Goal: Transaction & Acquisition: Purchase product/service

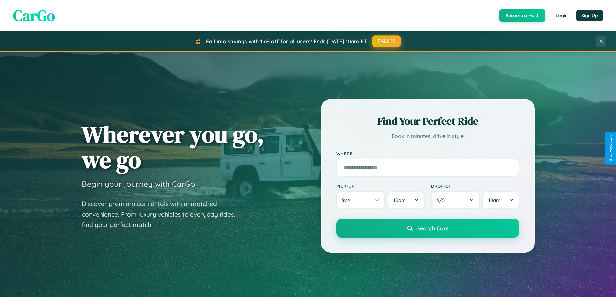
click at [387, 41] on button "FALL15" at bounding box center [386, 41] width 28 height 12
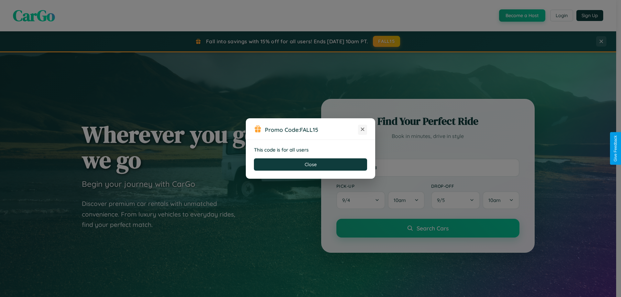
click at [363, 130] on icon at bounding box center [362, 129] width 6 height 6
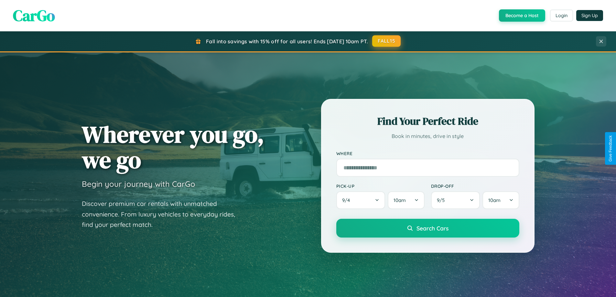
click at [387, 41] on button "FALL15" at bounding box center [386, 41] width 28 height 12
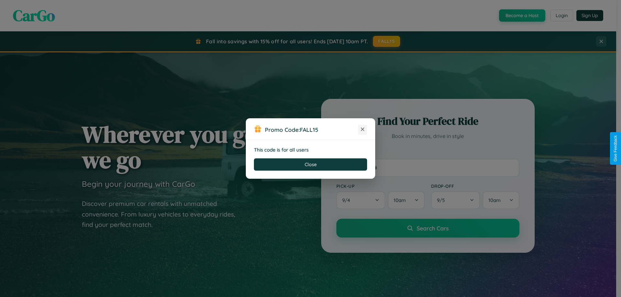
click at [363, 130] on icon at bounding box center [362, 129] width 6 height 6
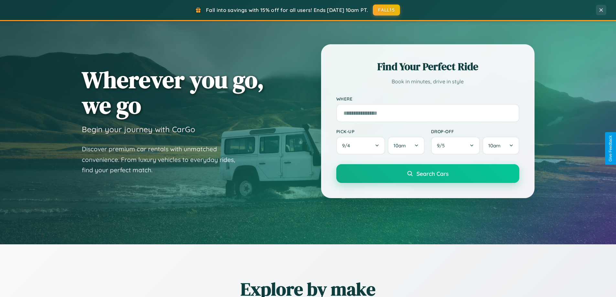
scroll to position [279, 0]
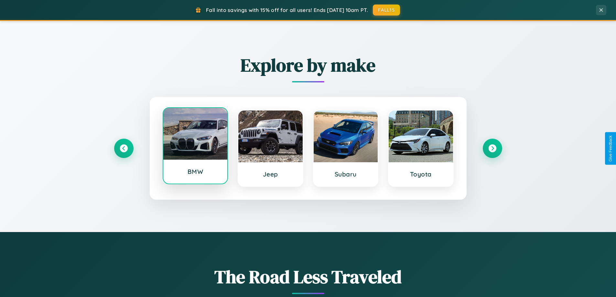
click at [195, 147] on div at bounding box center [195, 134] width 64 height 52
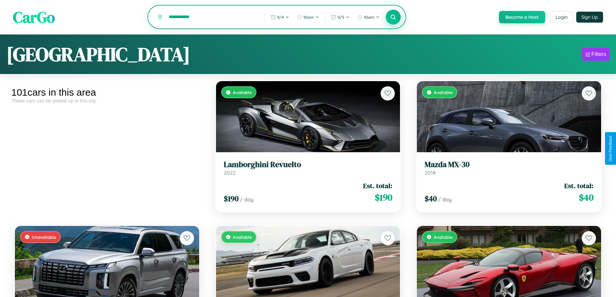
type input "**********"
click at [393, 17] on icon at bounding box center [393, 17] width 6 height 6
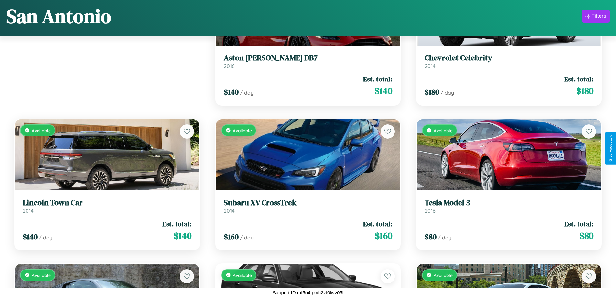
scroll to position [91, 0]
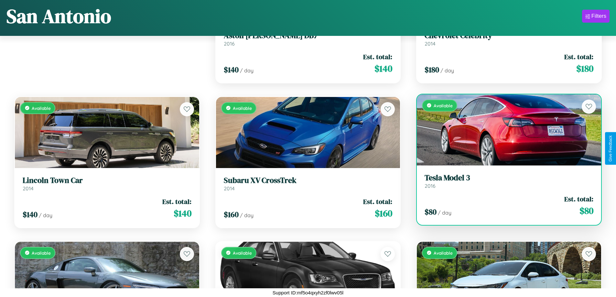
click at [505, 181] on h3 "Tesla Model 3" at bounding box center [509, 177] width 169 height 9
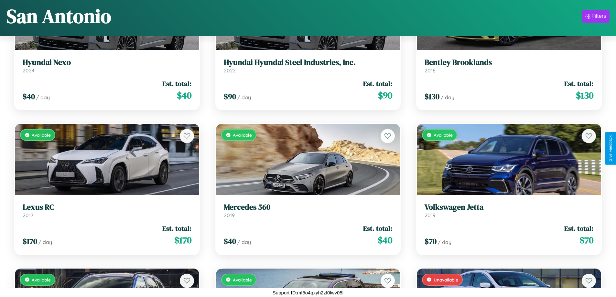
scroll to position [4291, 0]
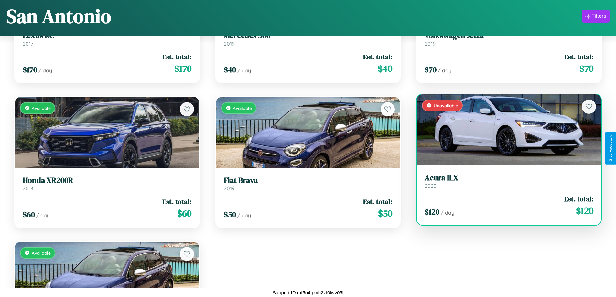
click at [505, 181] on h3 "Acura ILX" at bounding box center [509, 177] width 169 height 9
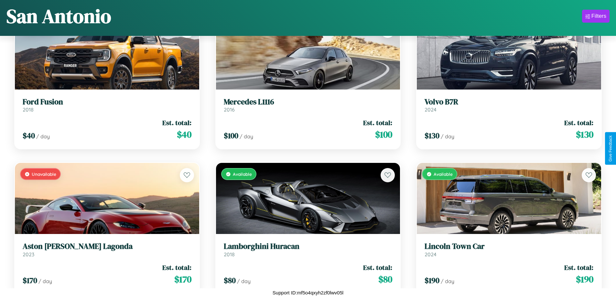
scroll to position [2553, 0]
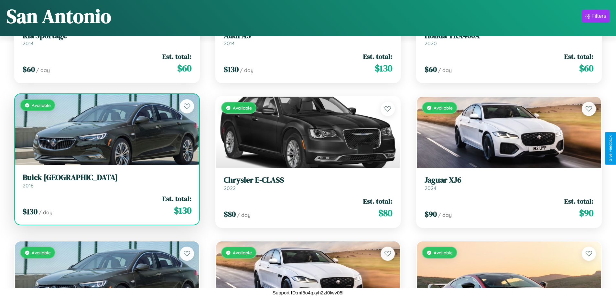
click at [106, 182] on link "Buick Somerset 2016" at bounding box center [107, 181] width 169 height 16
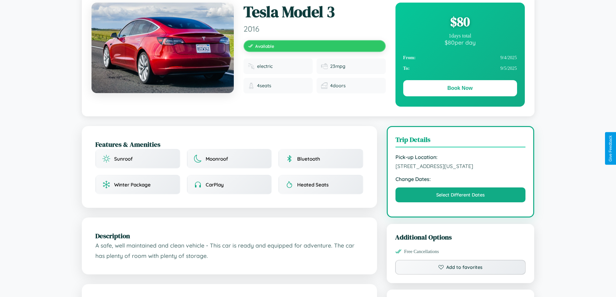
scroll to position [70, 0]
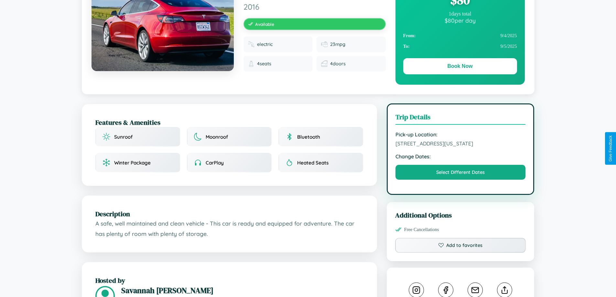
click at [461, 147] on span "3261 Fourth Street San Antonio Texas 55072 United States" at bounding box center [461, 143] width 130 height 6
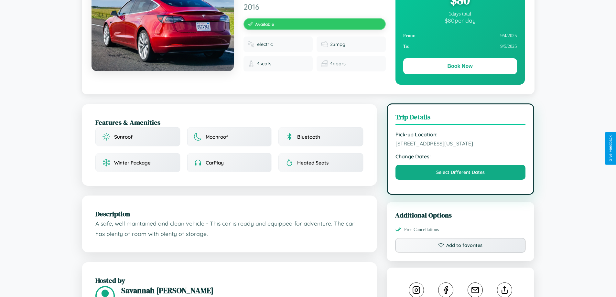
click at [461, 147] on span "3261 Fourth Street San Antonio Texas 55072 United States" at bounding box center [461, 143] width 130 height 6
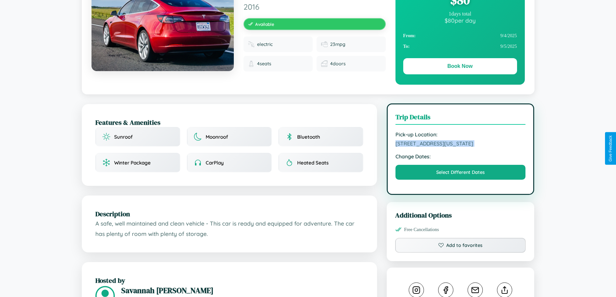
click at [461, 147] on span "3261 Fourth Street San Antonio Texas 55072 United States" at bounding box center [461, 143] width 130 height 6
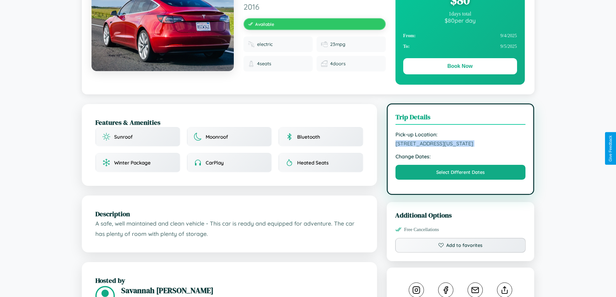
click at [461, 147] on span "3261 Fourth Street San Antonio Texas 55072 United States" at bounding box center [461, 143] width 130 height 6
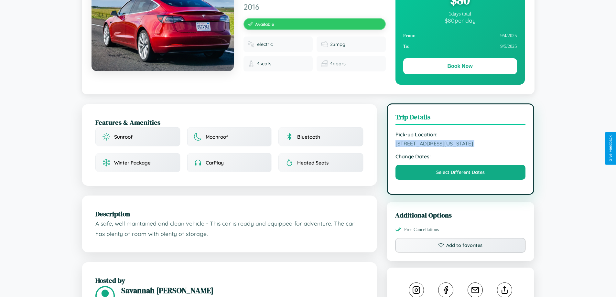
click at [461, 147] on span "3261 Fourth Street San Antonio Texas 55072 United States" at bounding box center [461, 143] width 130 height 6
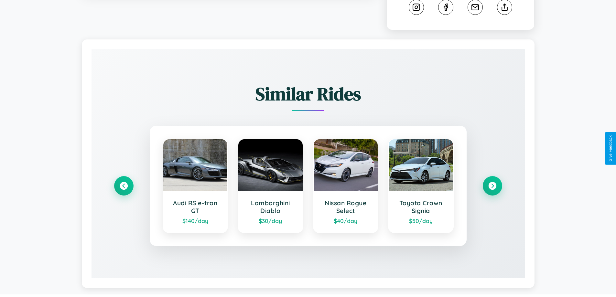
scroll to position [386, 0]
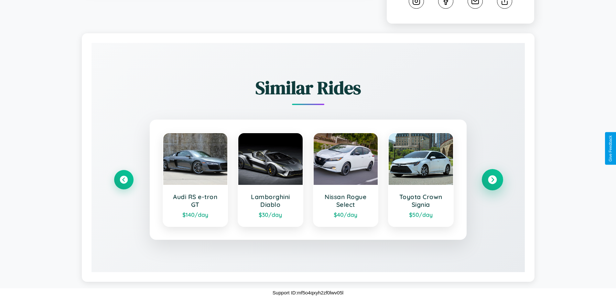
click at [492, 180] on icon at bounding box center [492, 180] width 9 height 9
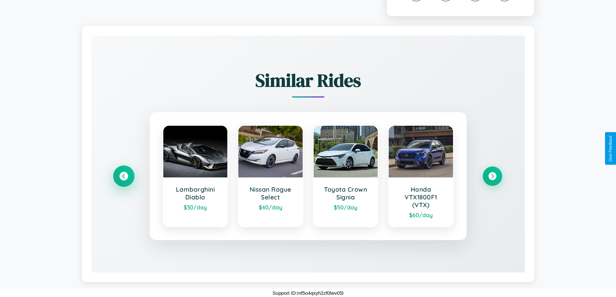
click at [124, 181] on icon at bounding box center [123, 176] width 9 height 9
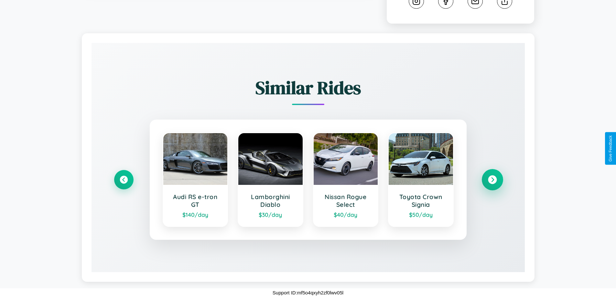
click at [492, 180] on icon at bounding box center [492, 180] width 9 height 9
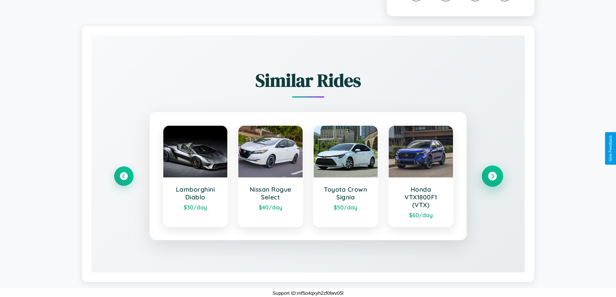
click at [492, 181] on icon at bounding box center [492, 176] width 9 height 9
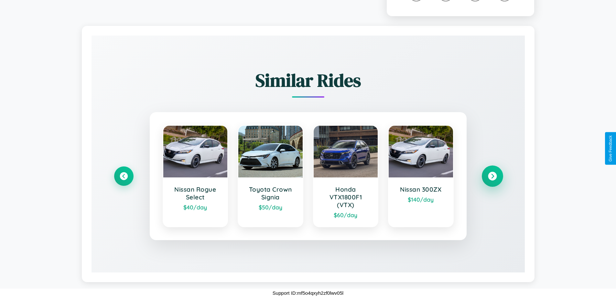
click at [492, 181] on icon at bounding box center [492, 176] width 9 height 9
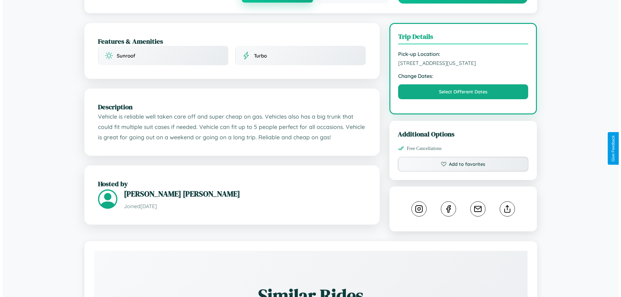
scroll to position [174, 0]
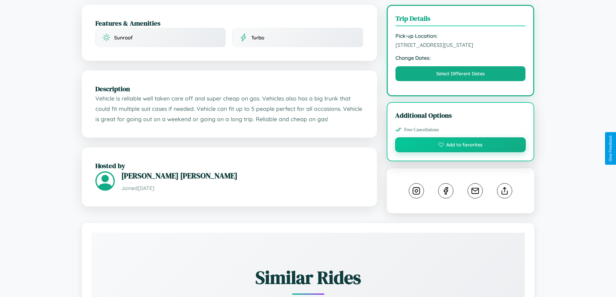
click at [461, 147] on button "Add to favorites" at bounding box center [460, 144] width 131 height 15
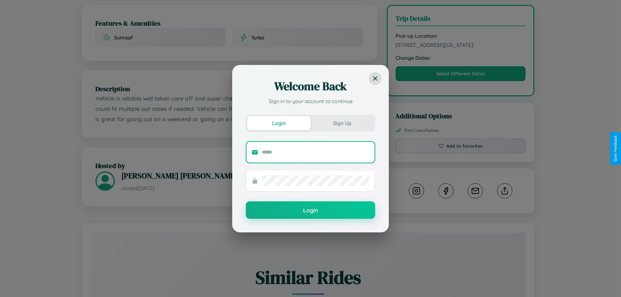
click at [316, 152] on input "text" at bounding box center [315, 152] width 107 height 10
type input "**********"
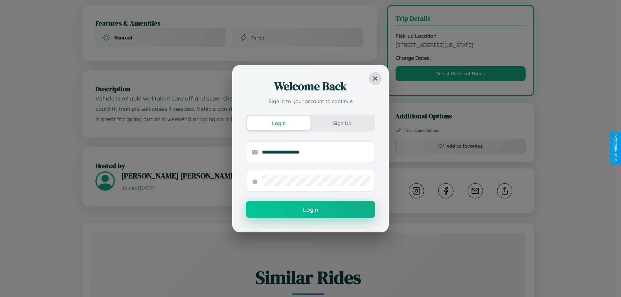
click at [310, 210] on button "Login" at bounding box center [310, 209] width 129 height 17
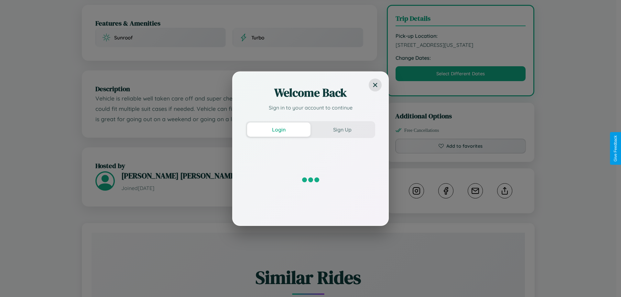
click at [461, 148] on div "Welcome Back Sign in to your account to continue Login Sign Up" at bounding box center [310, 148] width 621 height 297
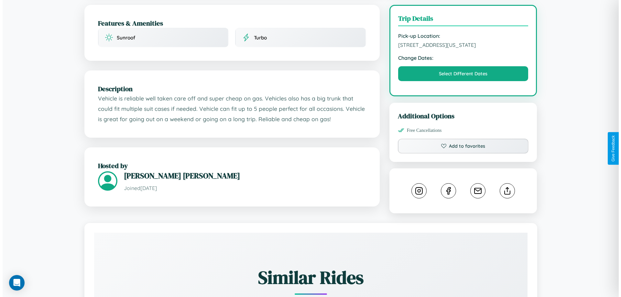
scroll to position [0, 0]
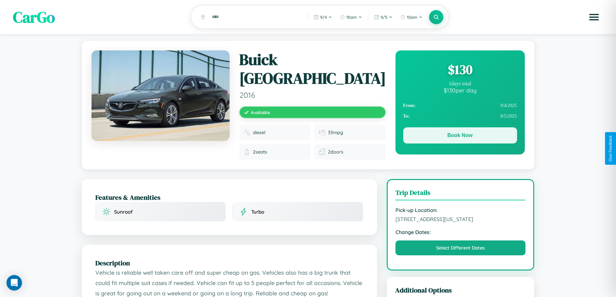
click at [460, 136] on button "Book Now" at bounding box center [460, 135] width 114 height 16
